Goal: Download file/media

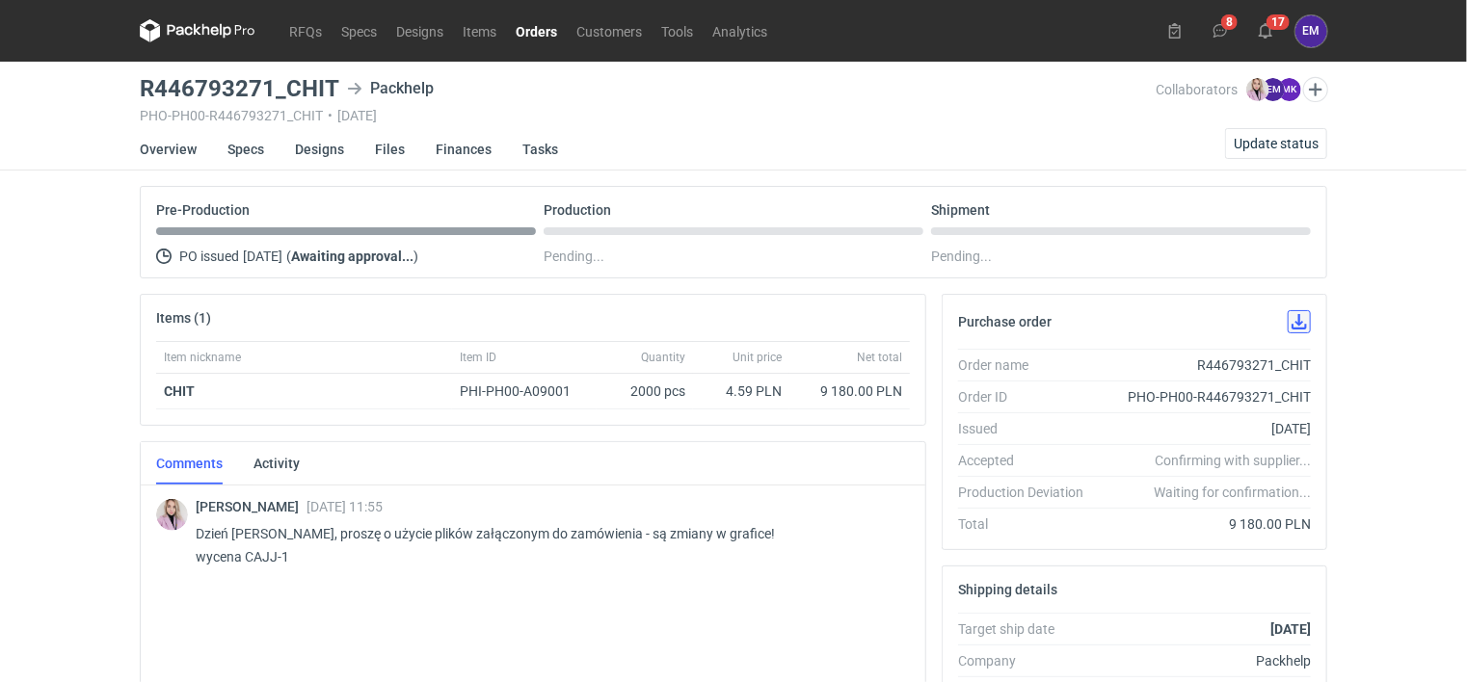
click at [1296, 322] on button "button" at bounding box center [1298, 321] width 23 height 23
click at [238, 147] on link "Specs" at bounding box center [245, 149] width 37 height 42
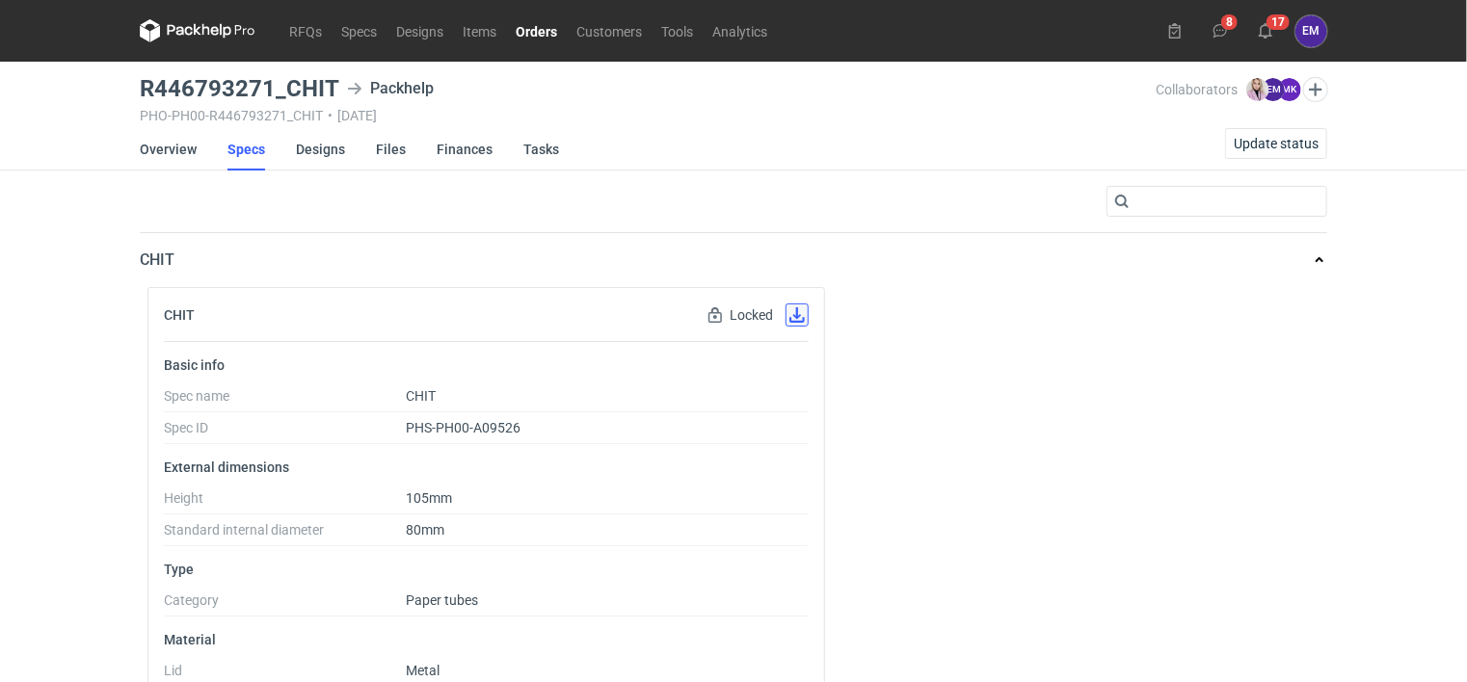
click at [798, 320] on button "button" at bounding box center [796, 315] width 23 height 23
click at [171, 146] on link "Overview" at bounding box center [168, 149] width 57 height 42
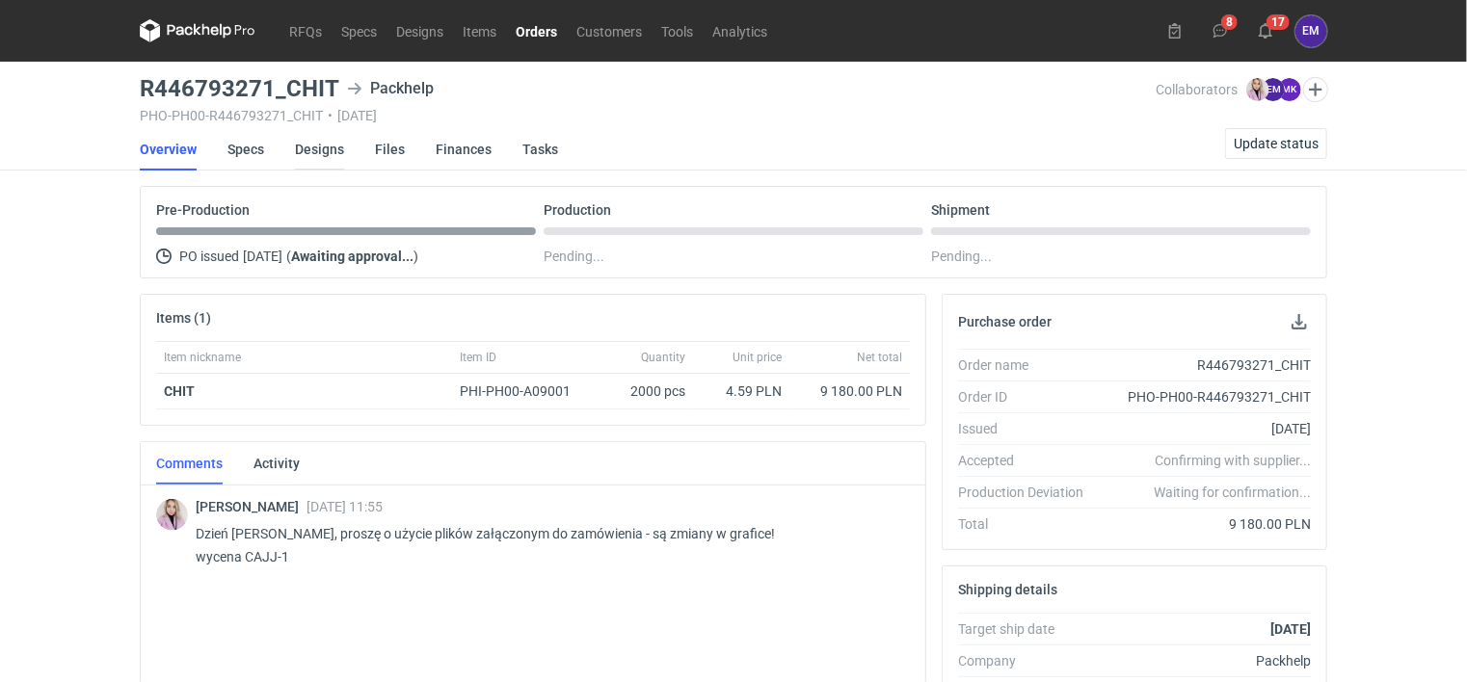
click at [322, 152] on link "Designs" at bounding box center [319, 149] width 49 height 42
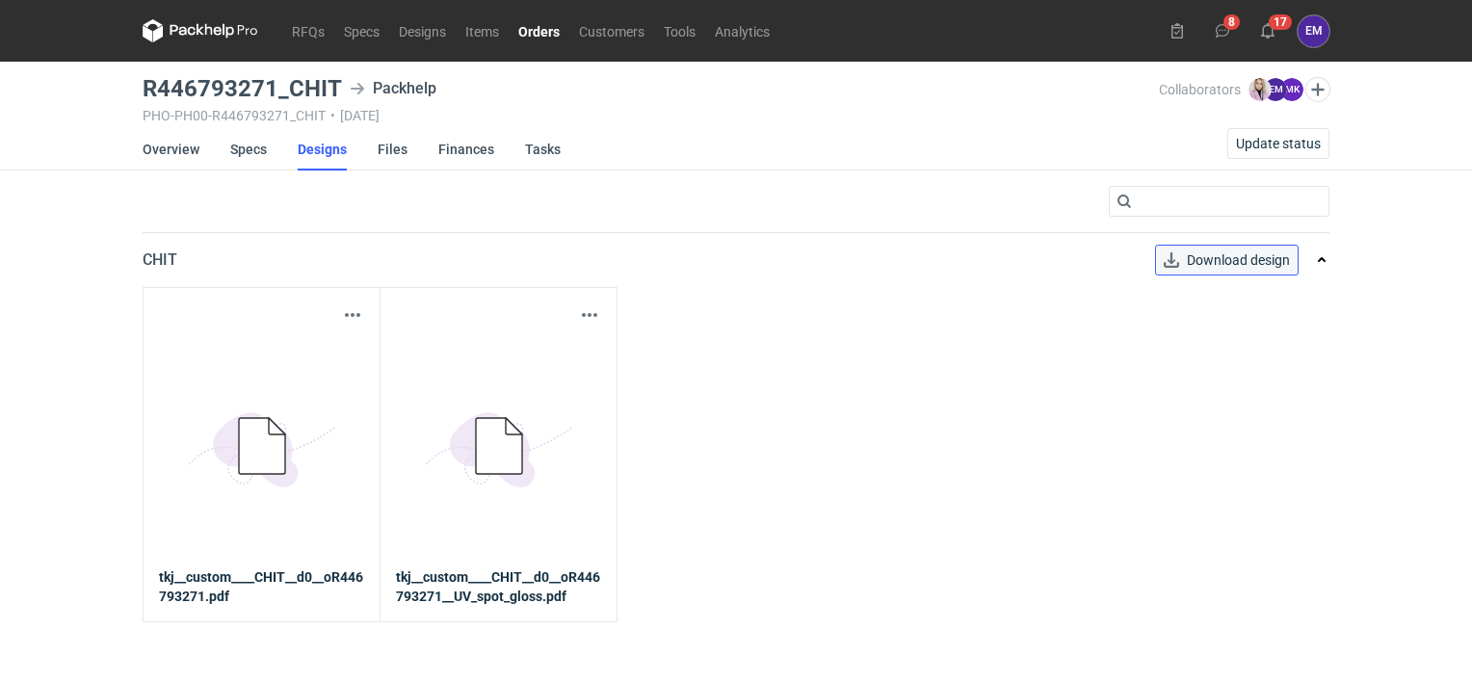
click at [1235, 261] on span "Download design" at bounding box center [1238, 259] width 103 height 13
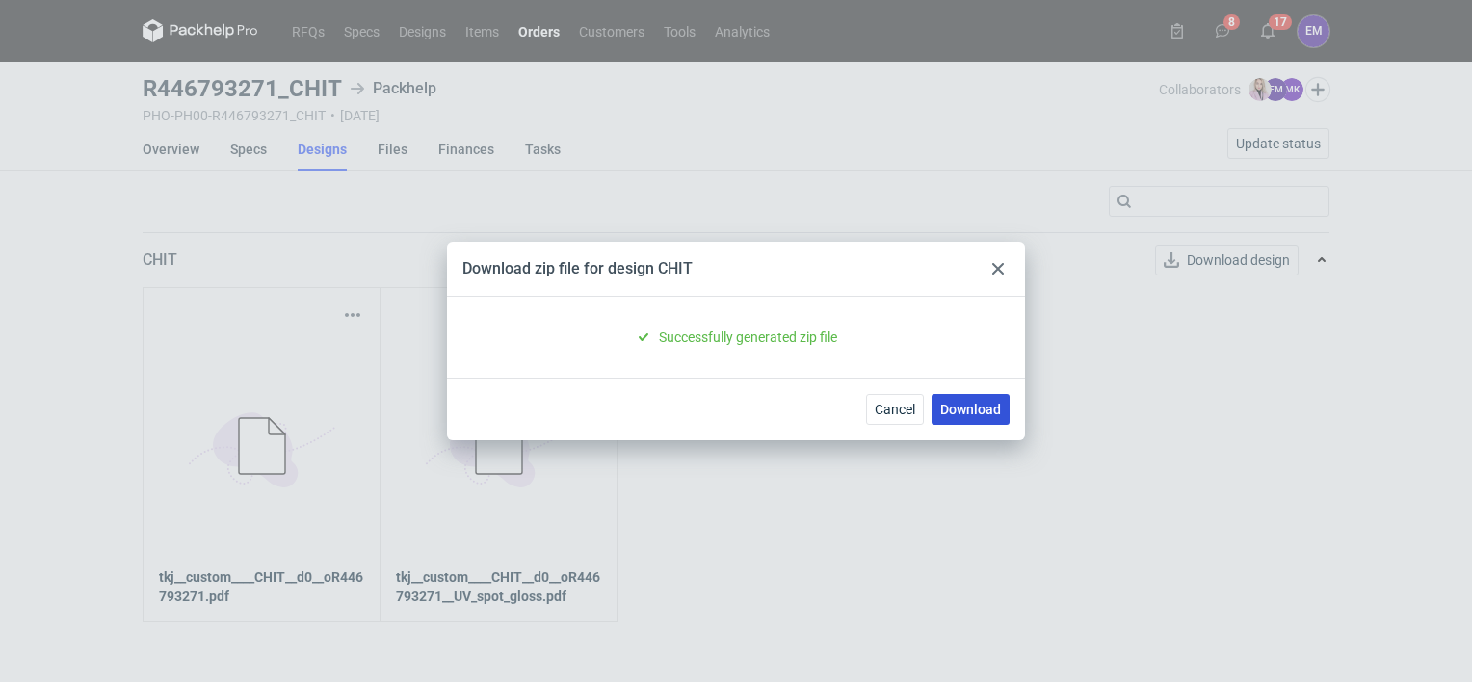
click at [962, 409] on link "Download" at bounding box center [971, 409] width 78 height 31
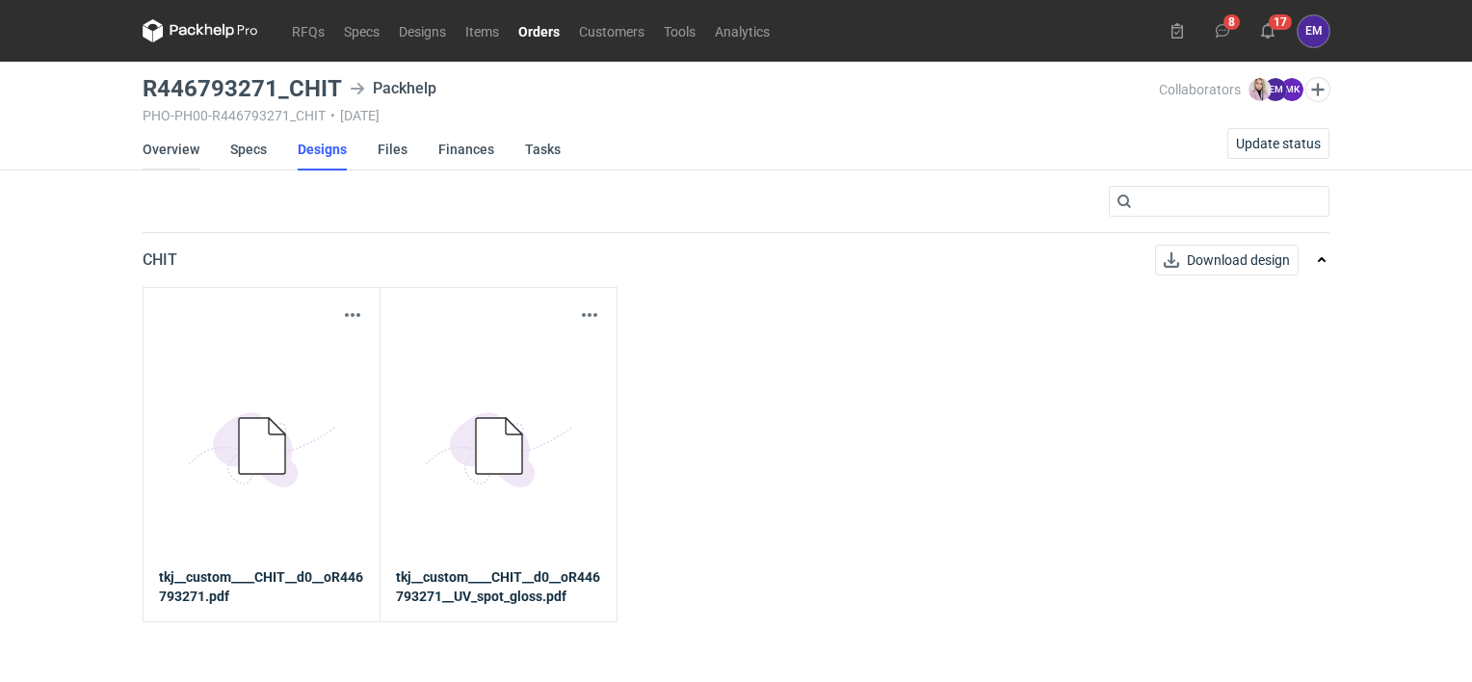
click at [172, 145] on link "Overview" at bounding box center [171, 149] width 57 height 42
